Goal: Task Accomplishment & Management: Manage account settings

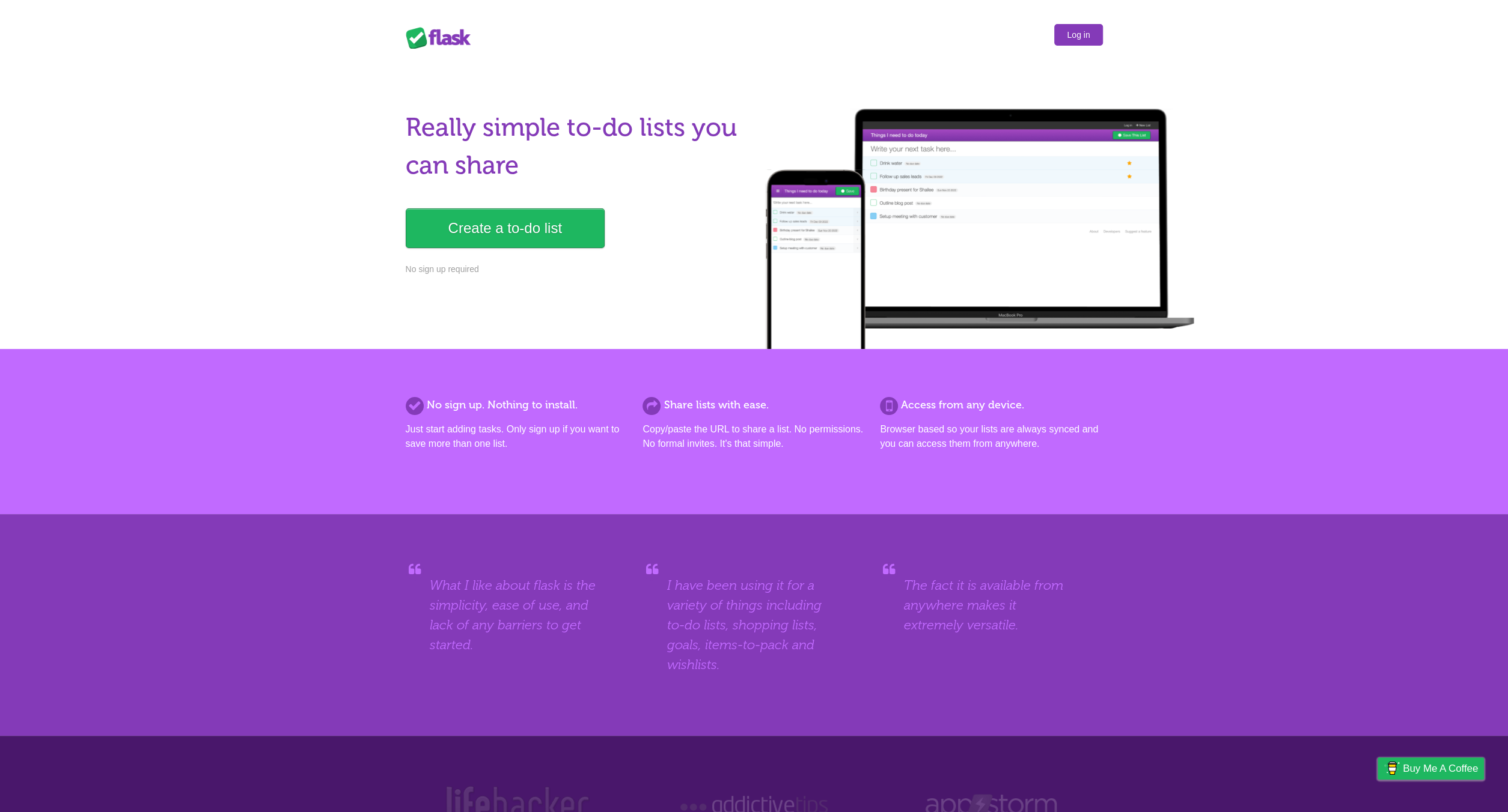
click at [1080, 34] on link "Log in" at bounding box center [1078, 35] width 48 height 22
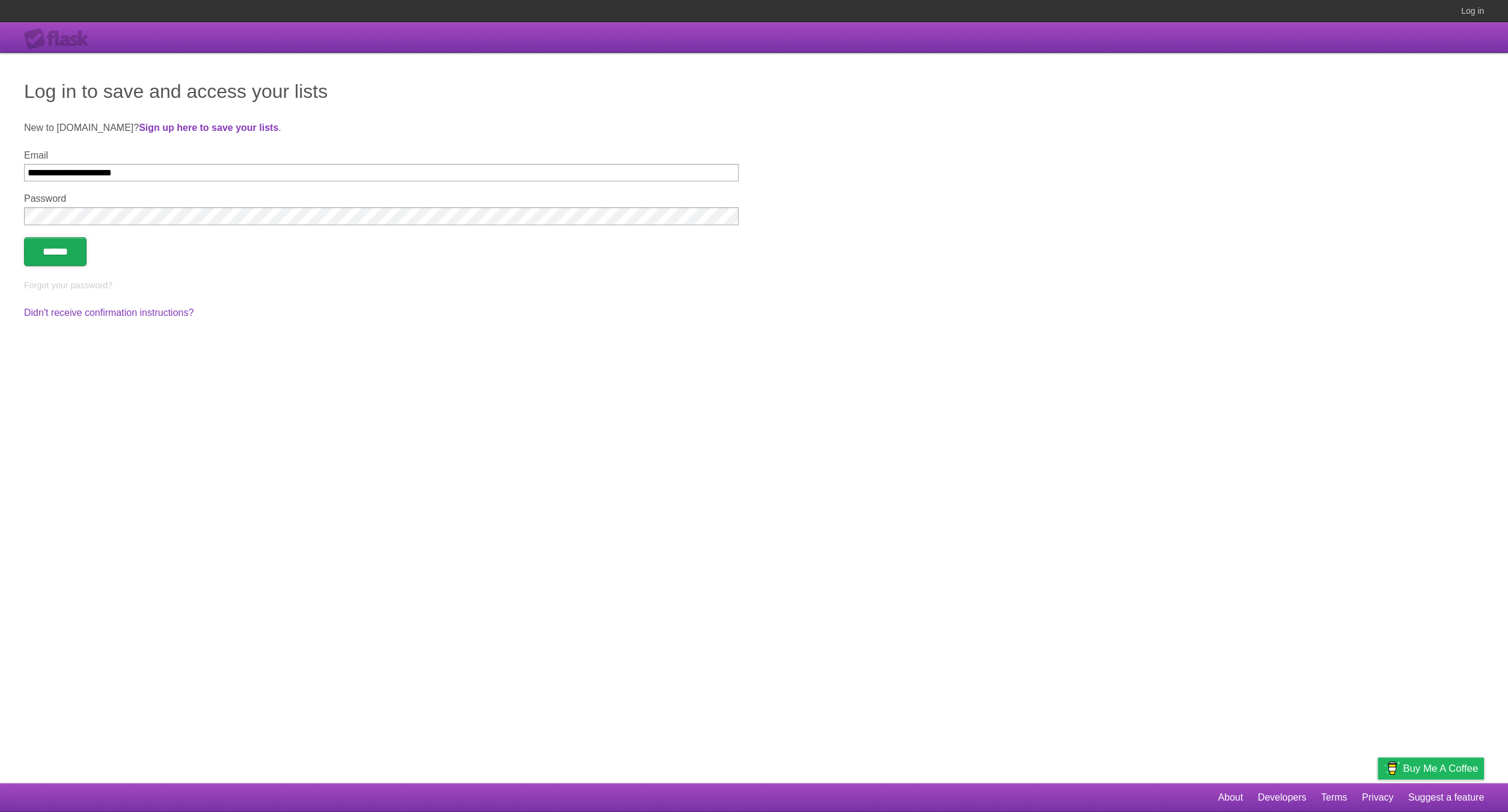
type input "**********"
click at [58, 253] on input "******" at bounding box center [56, 252] width 63 height 29
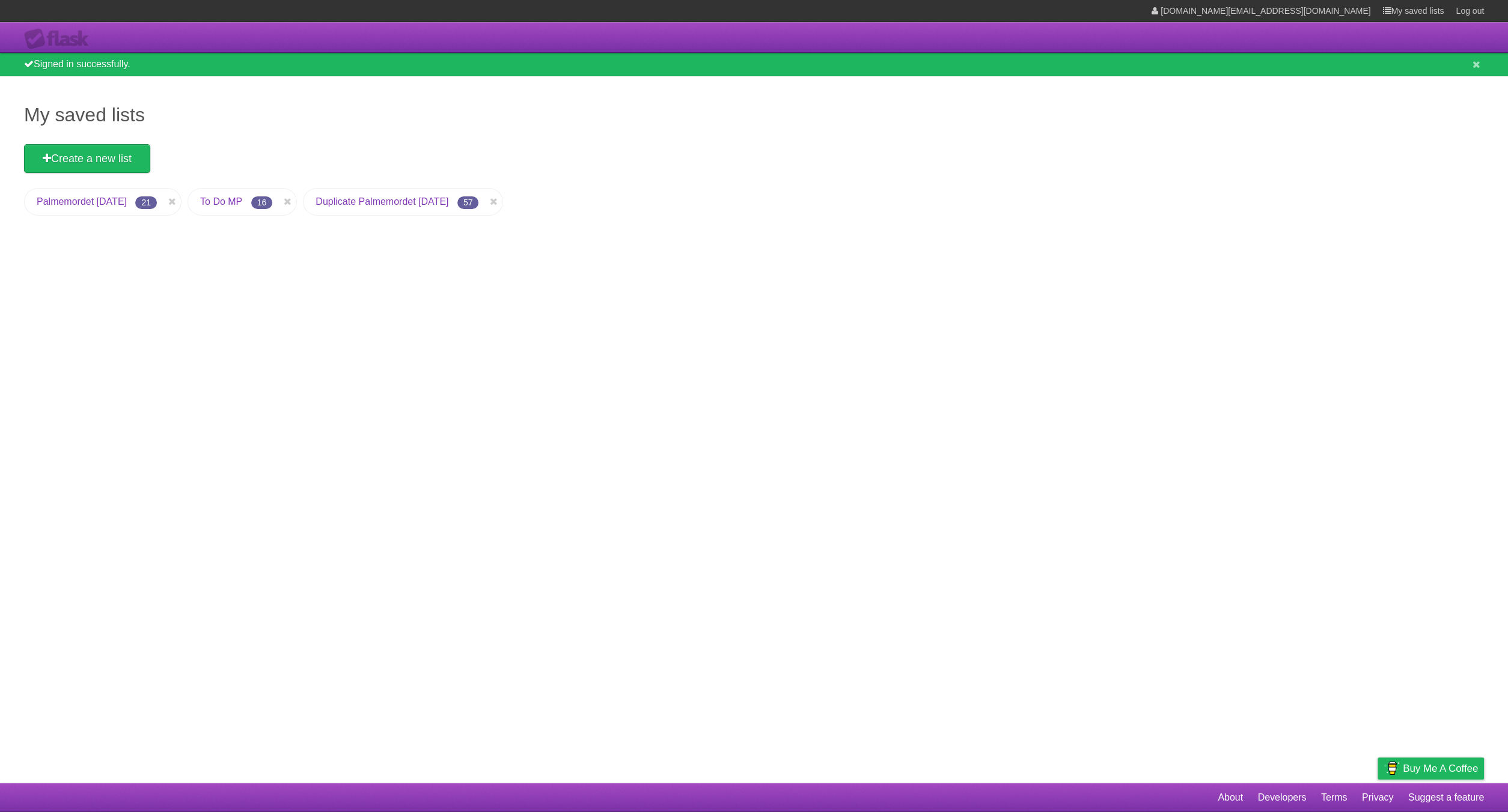
click at [242, 200] on link "To Do MP" at bounding box center [221, 202] width 42 height 10
